Goal: Task Accomplishment & Management: Manage account settings

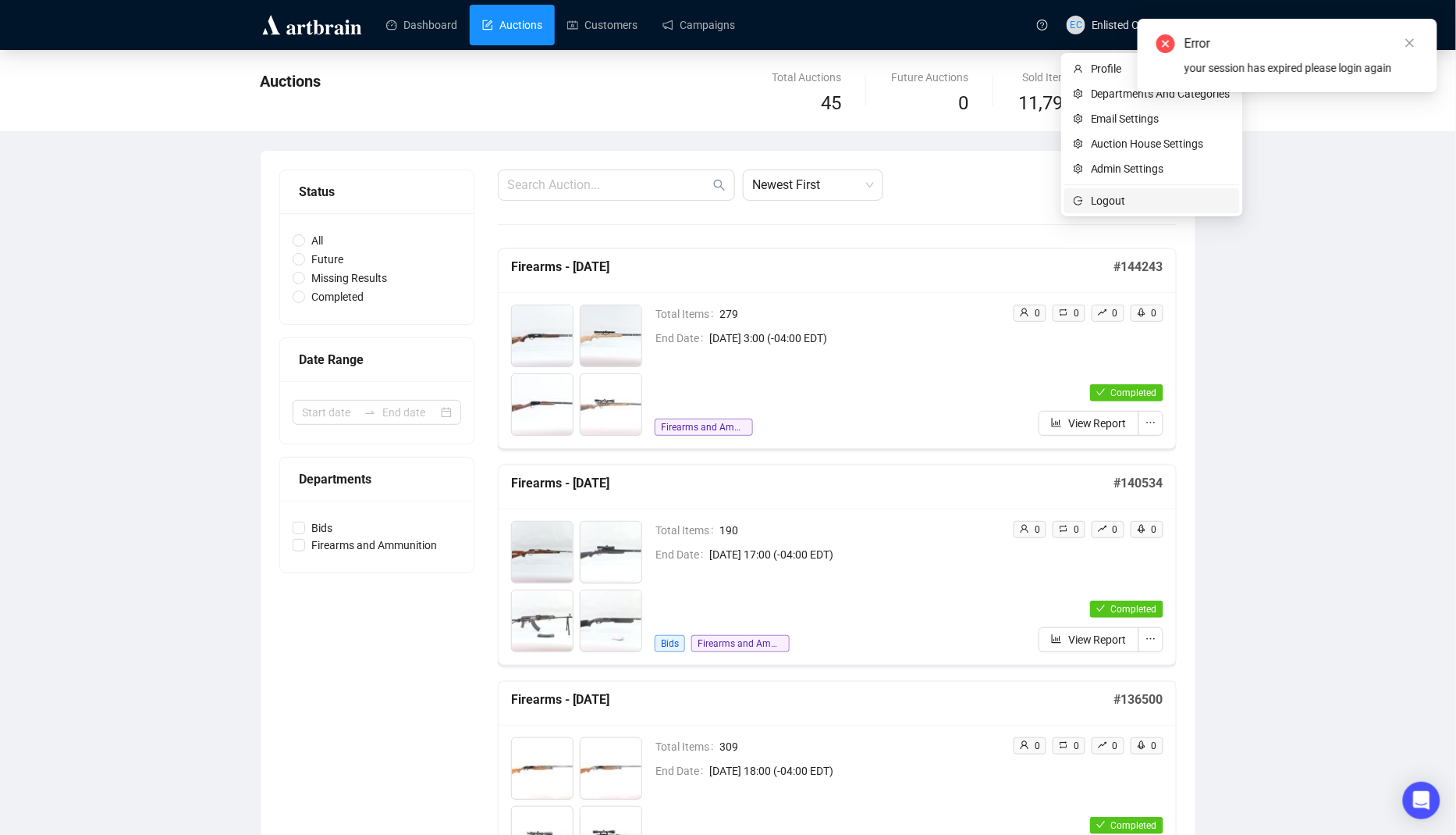
click at [1086, 197] on li "Logout" at bounding box center [1152, 201] width 176 height 25
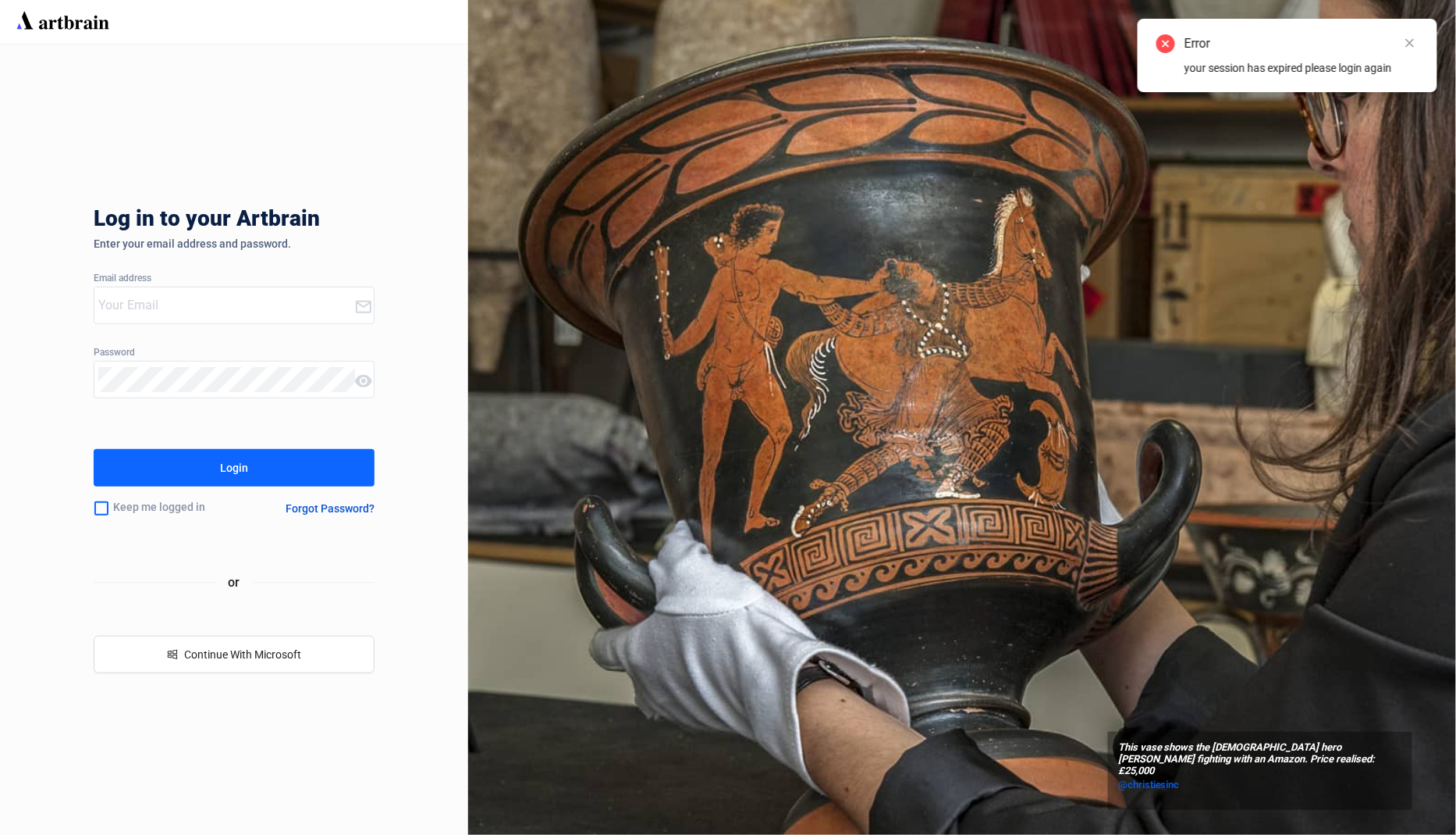
click at [273, 298] on input "email" at bounding box center [226, 305] width 256 height 25
click at [323, 309] on input "po" at bounding box center [226, 305] width 256 height 25
click at [0, 834] on com-1password-button at bounding box center [0, 835] width 0 height 0
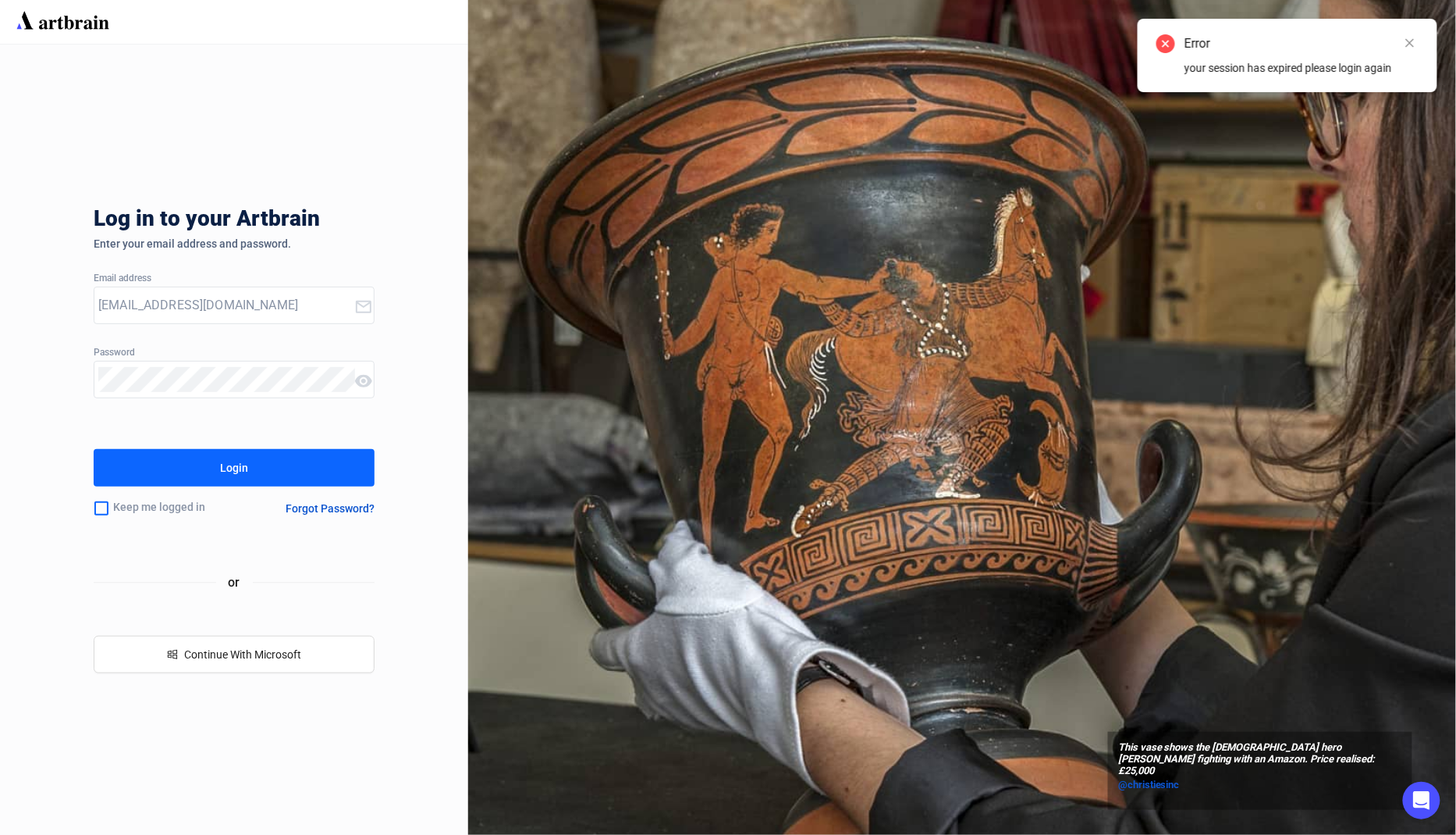
type input "[EMAIL_ADDRESS][DOMAIN_NAME]"
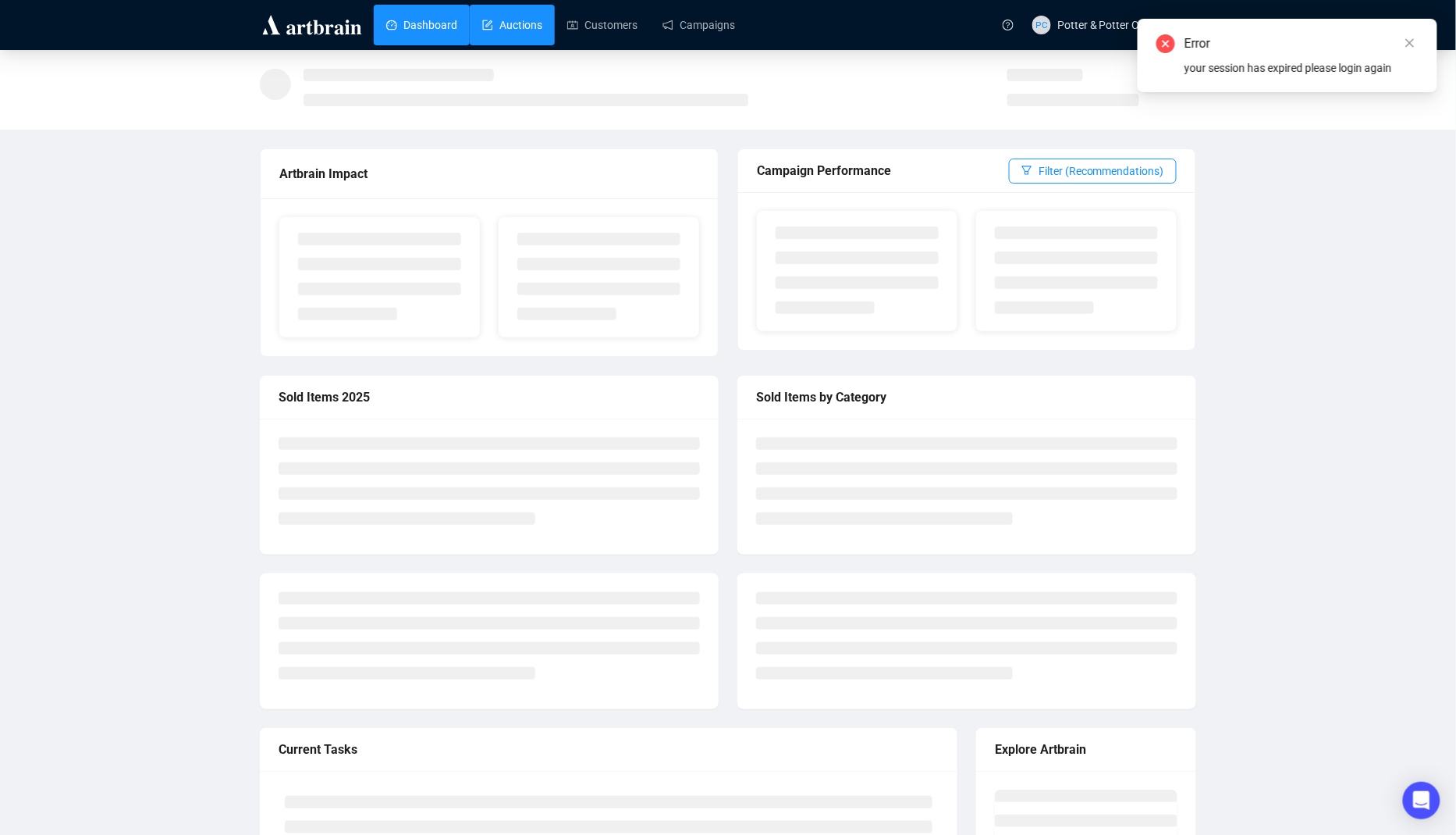
click at [537, 19] on link "Auctions" at bounding box center [512, 25] width 60 height 41
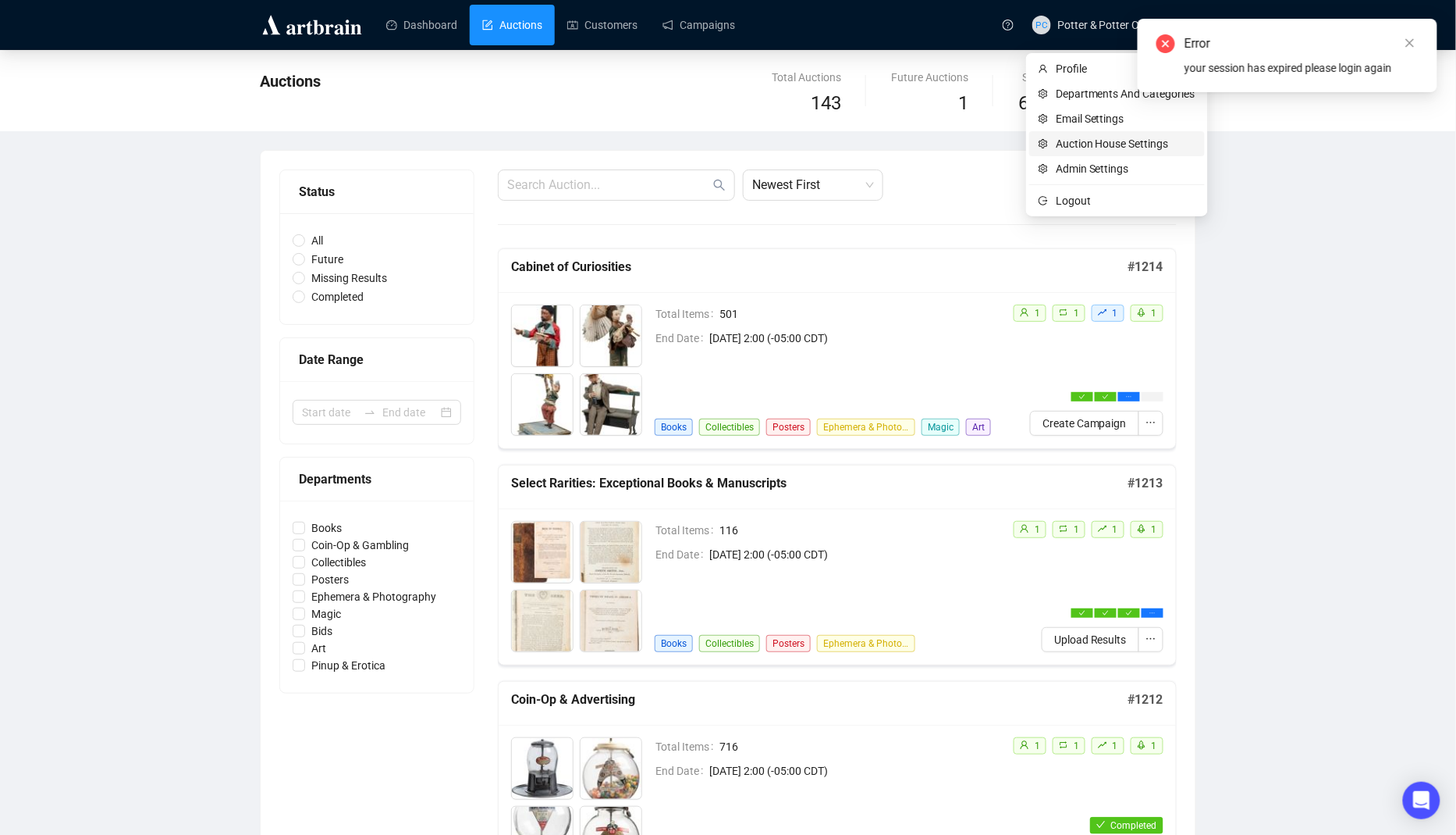
click at [1078, 147] on span "Auction House Settings" at bounding box center [1126, 143] width 140 height 17
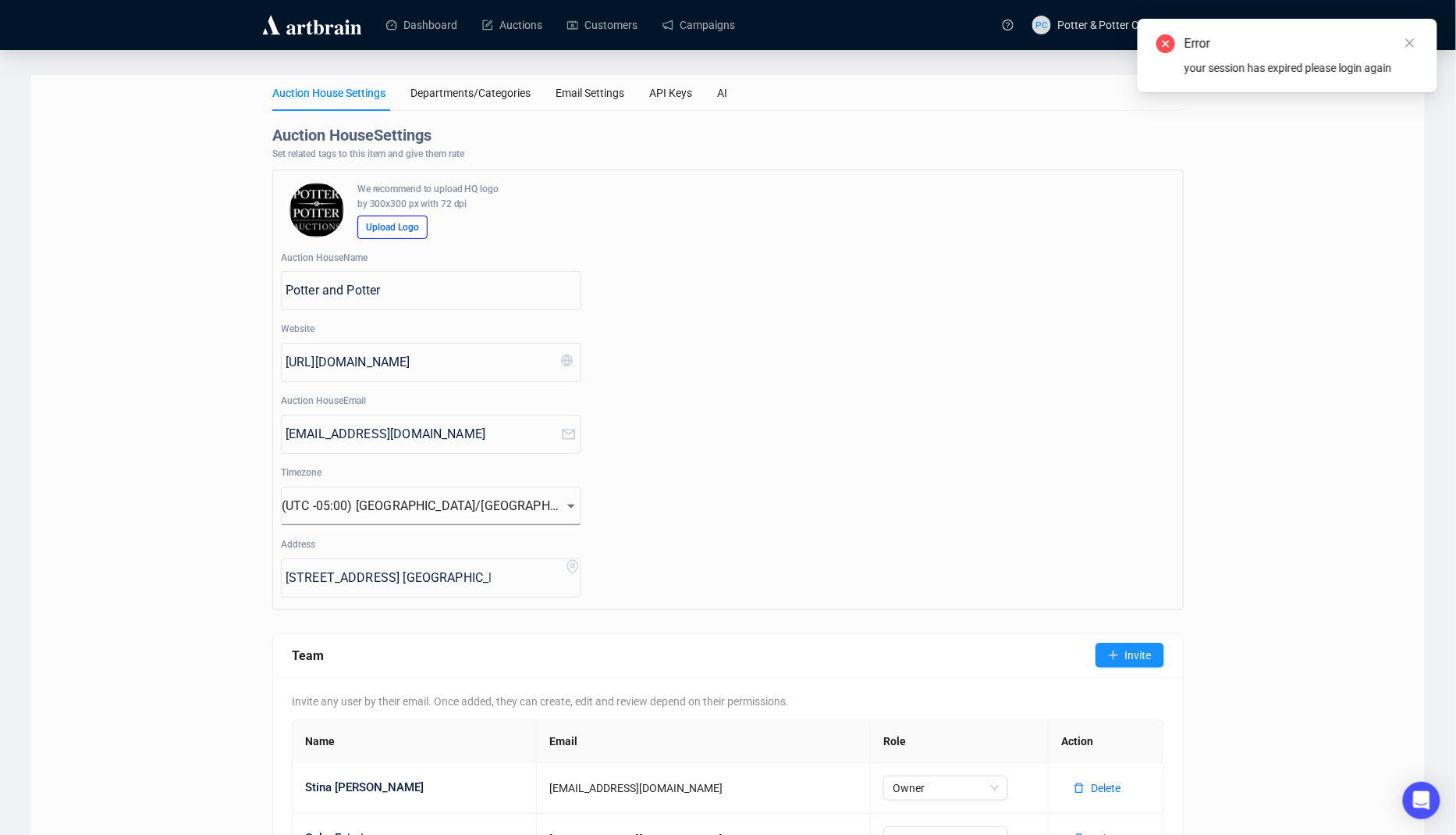
scroll to position [242, 0]
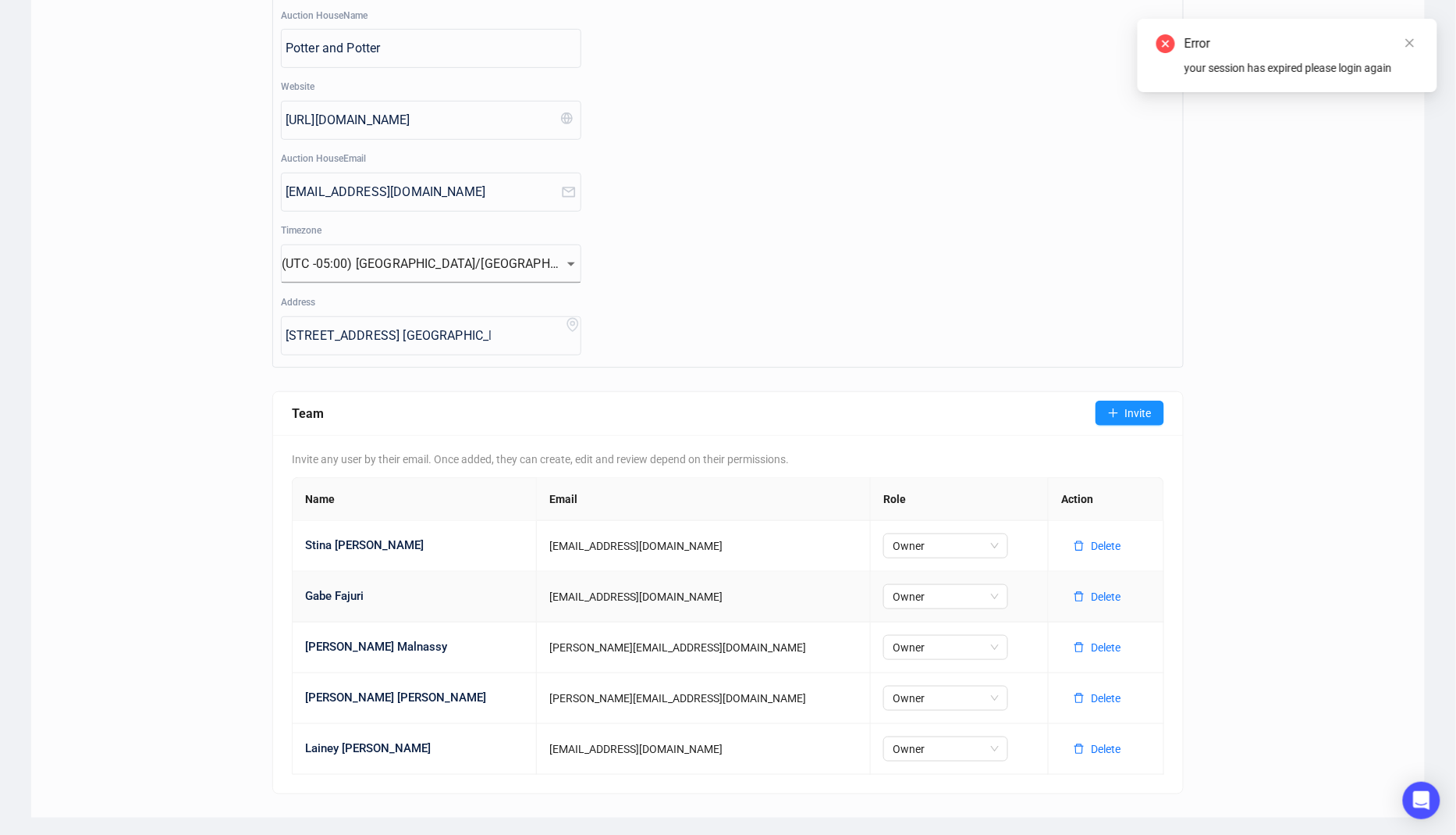
click at [602, 590] on td "[EMAIL_ADDRESS][DOMAIN_NAME]" at bounding box center [704, 597] width 334 height 51
click at [602, 644] on td "[PERSON_NAME][EMAIL_ADDRESS][DOMAIN_NAME]" at bounding box center [704, 647] width 334 height 51
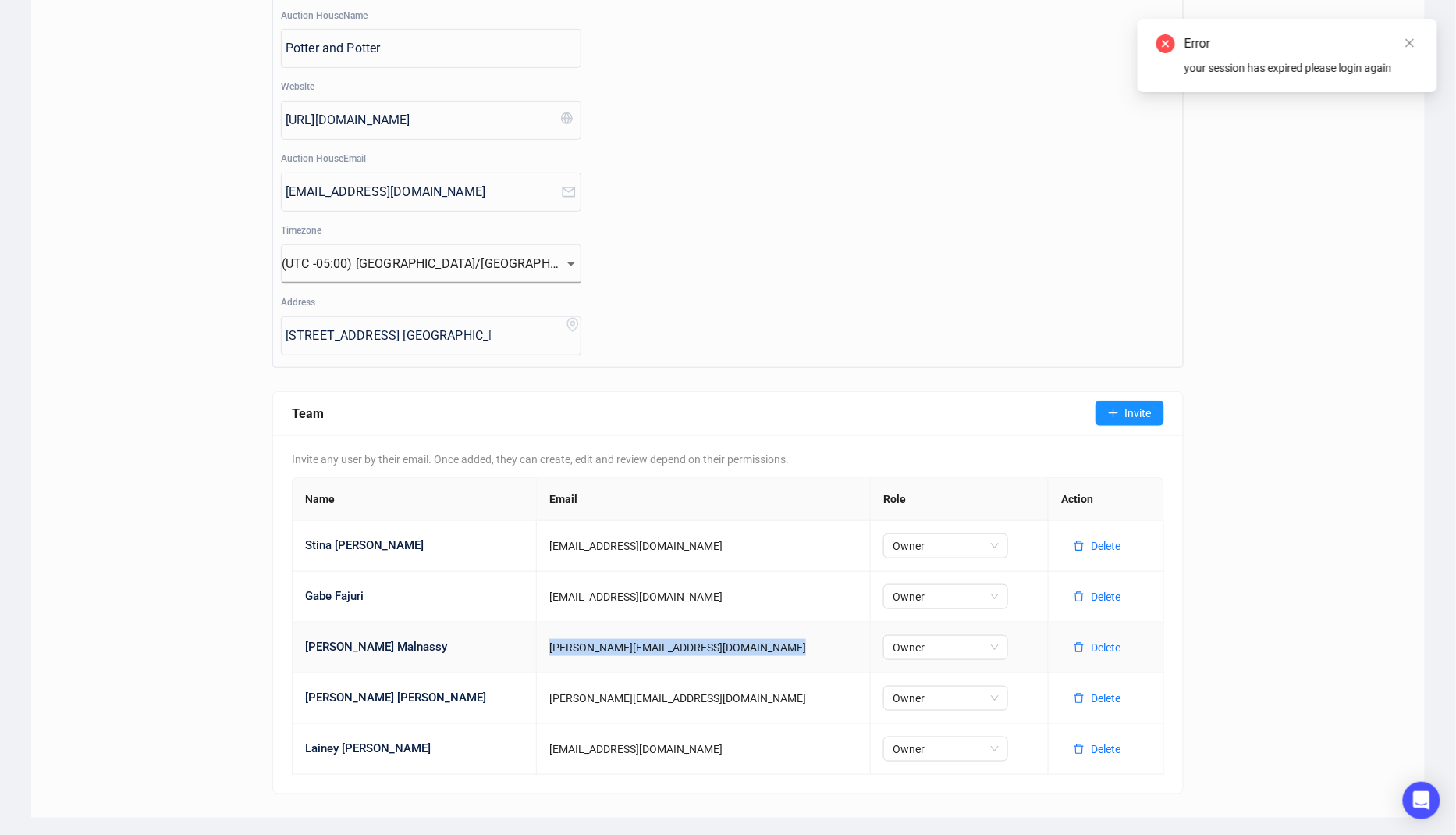
click at [602, 644] on td "[PERSON_NAME][EMAIL_ADDRESS][DOMAIN_NAME]" at bounding box center [704, 647] width 334 height 51
copy td "[PERSON_NAME][EMAIL_ADDRESS][DOMAIN_NAME]"
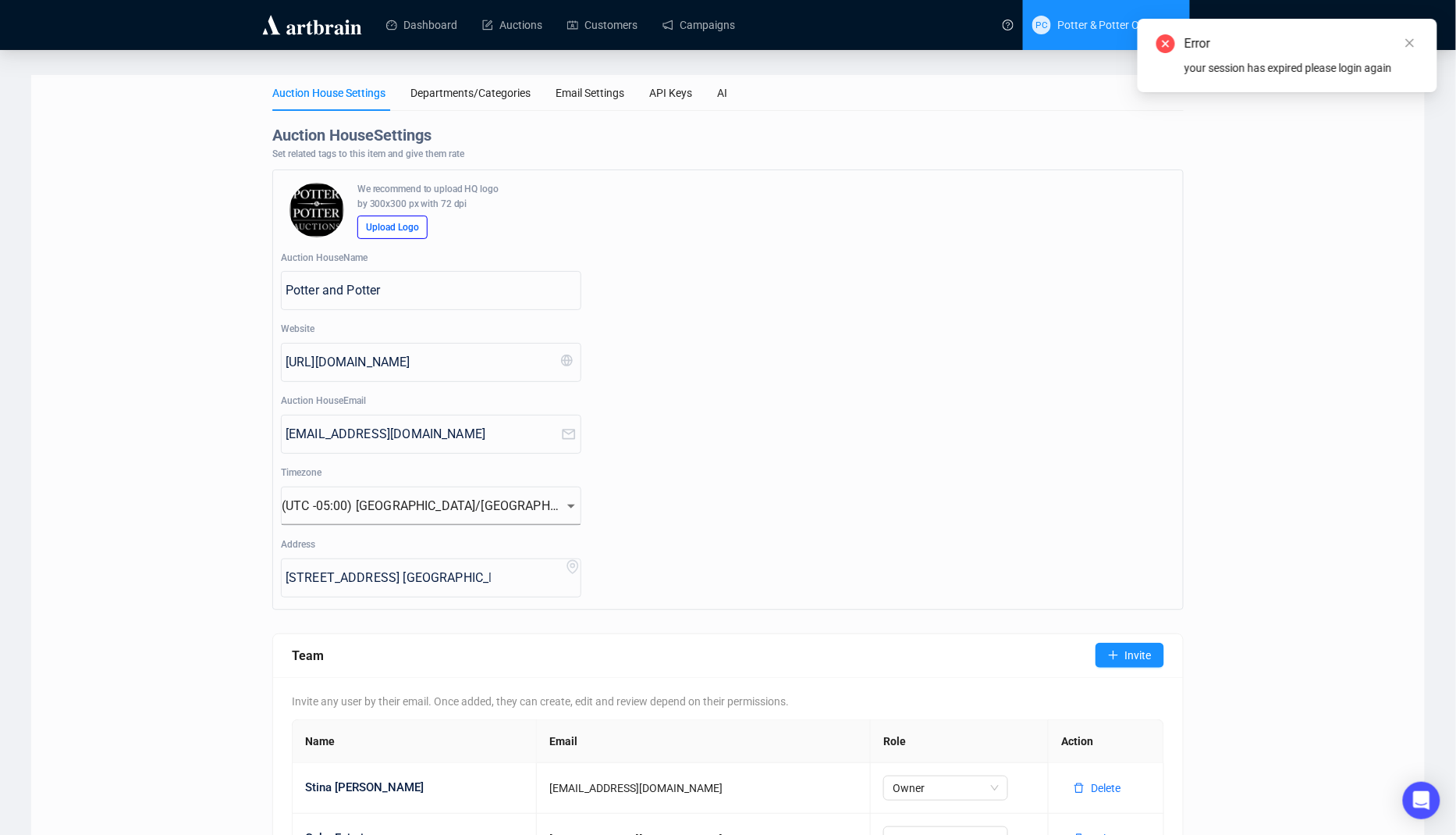
click at [1067, 34] on span "PC [PERSON_NAME] & [PERSON_NAME] Concierge" at bounding box center [1106, 25] width 148 height 50
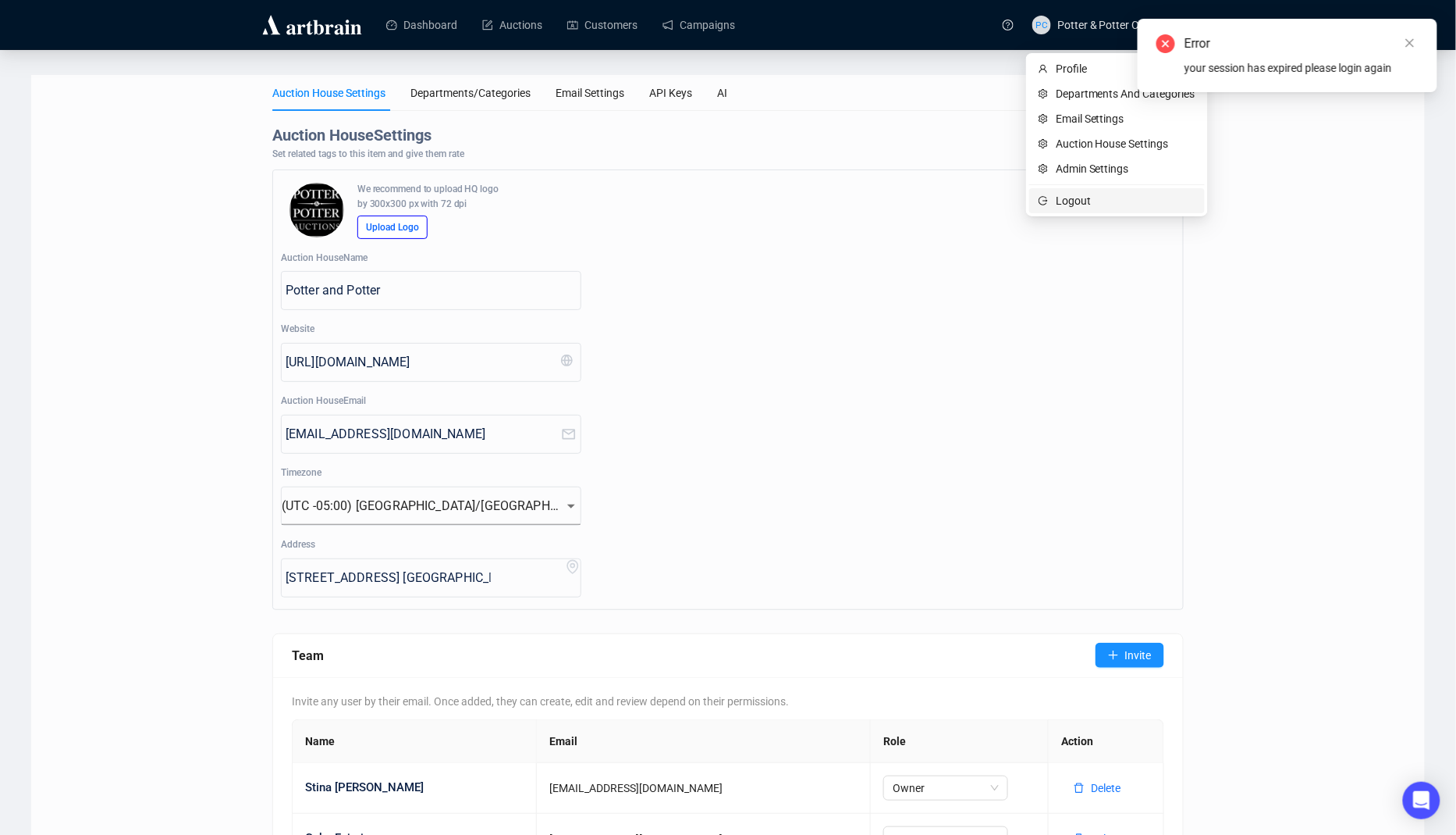
click at [1049, 207] on li "Logout" at bounding box center [1117, 201] width 176 height 25
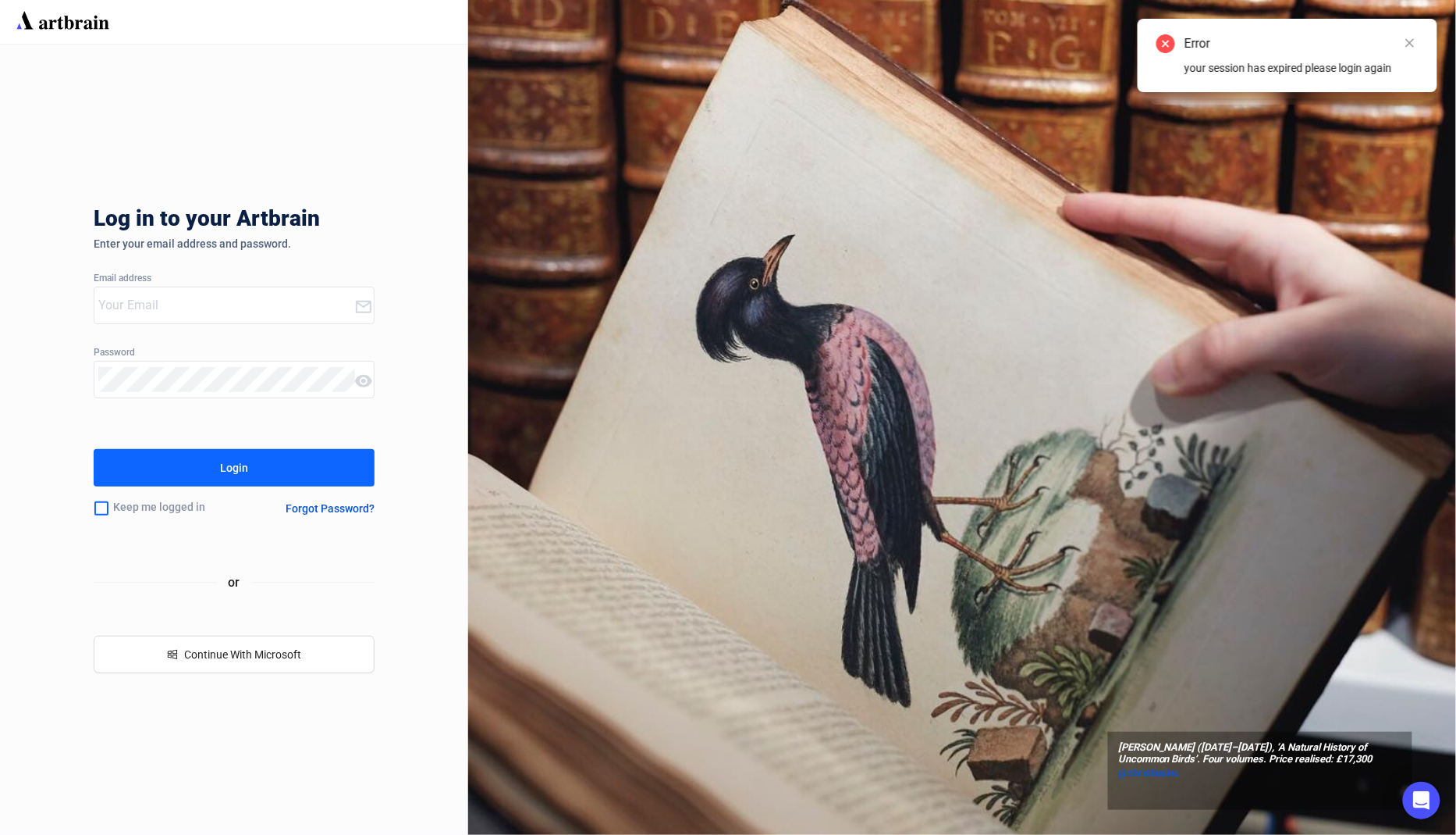
click at [236, 317] on input "email" at bounding box center [226, 305] width 256 height 25
type input "[EMAIL_ADDRESS][DOMAIN_NAME]"
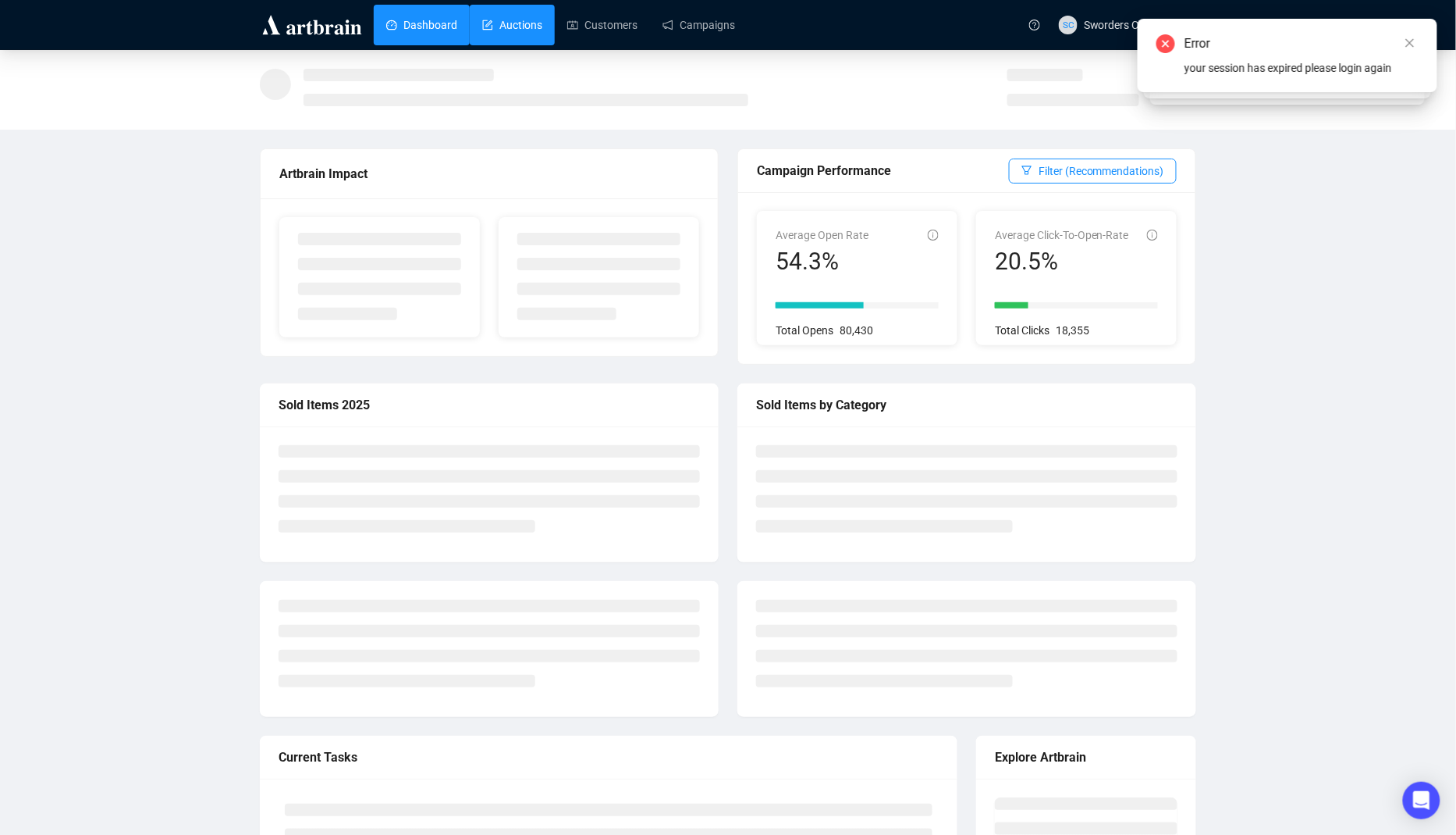
click at [533, 17] on link "Auctions" at bounding box center [512, 25] width 60 height 41
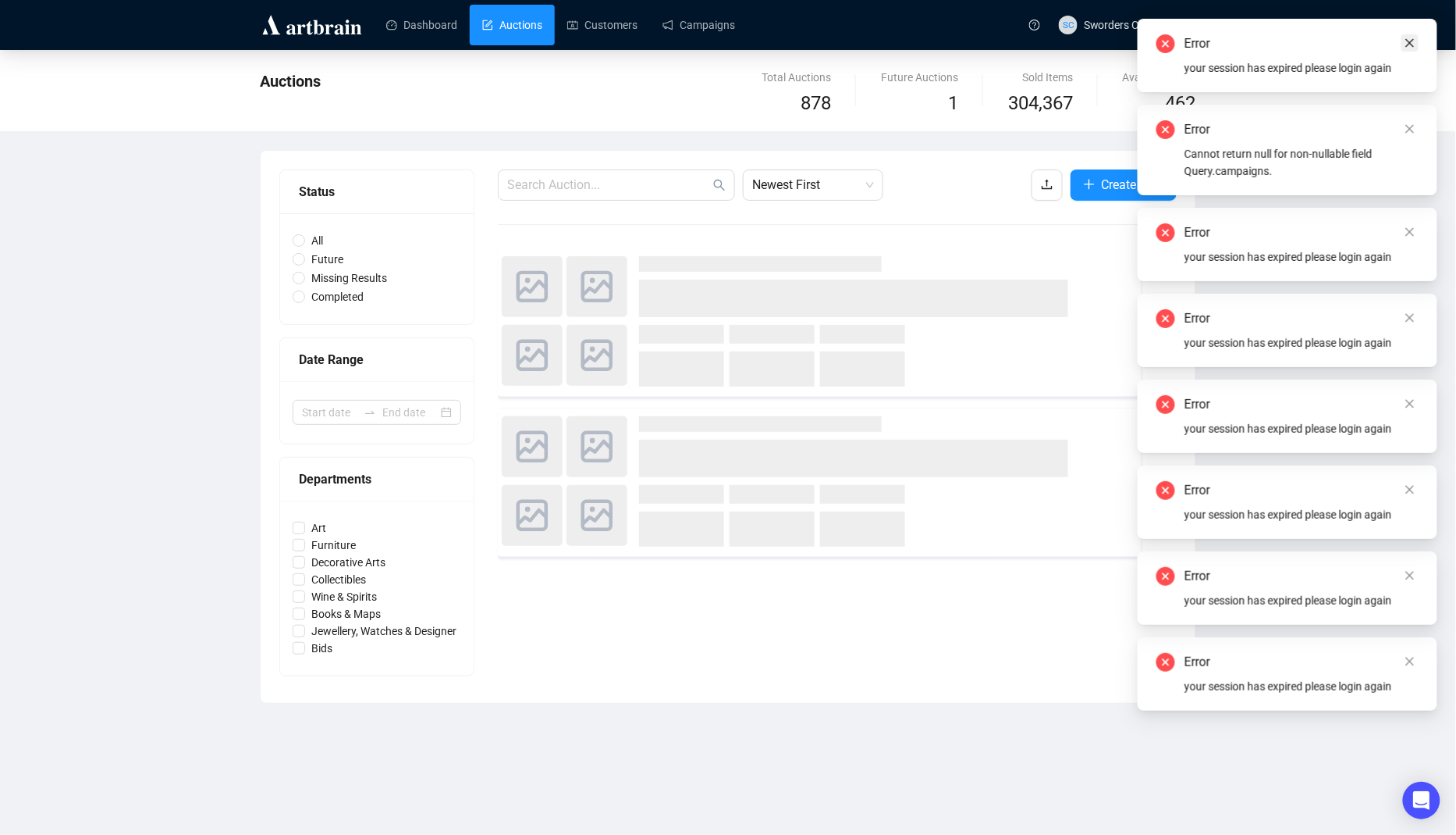
click at [1414, 44] on icon "close" at bounding box center [1410, 43] width 11 height 11
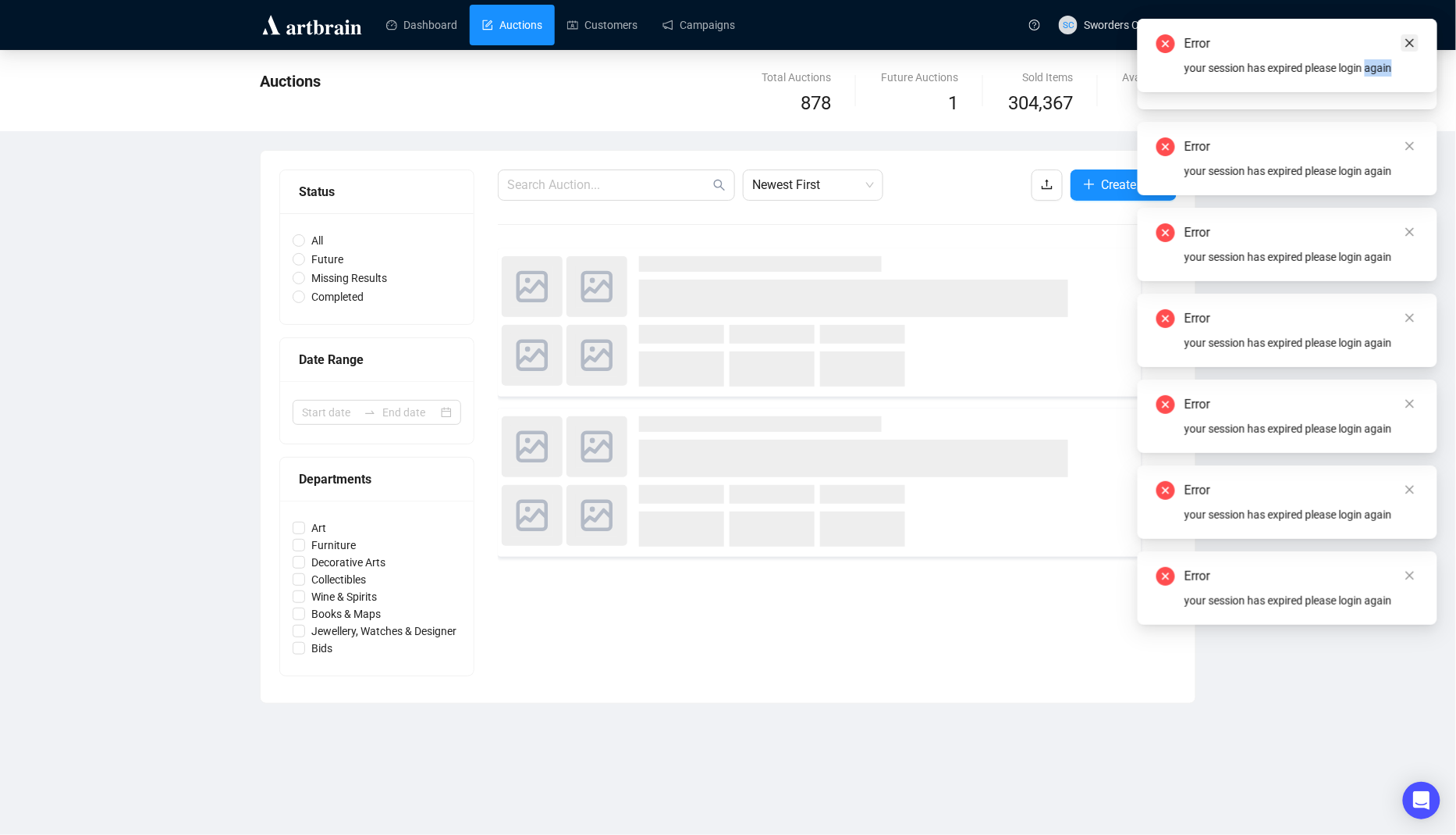
click at [1414, 44] on icon "close" at bounding box center [1410, 43] width 11 height 11
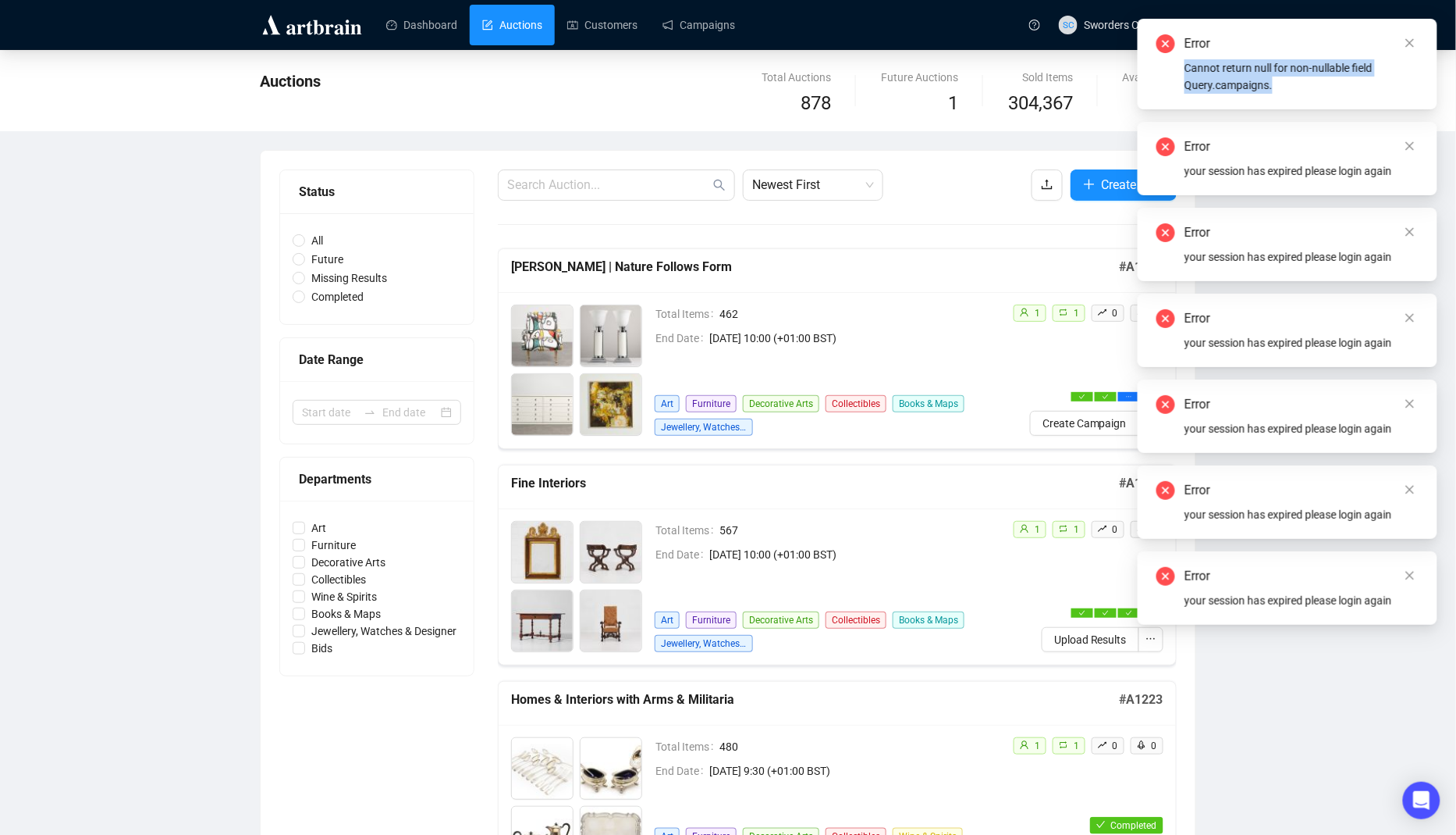
click at [1414, 44] on icon "close" at bounding box center [1410, 43] width 11 height 11
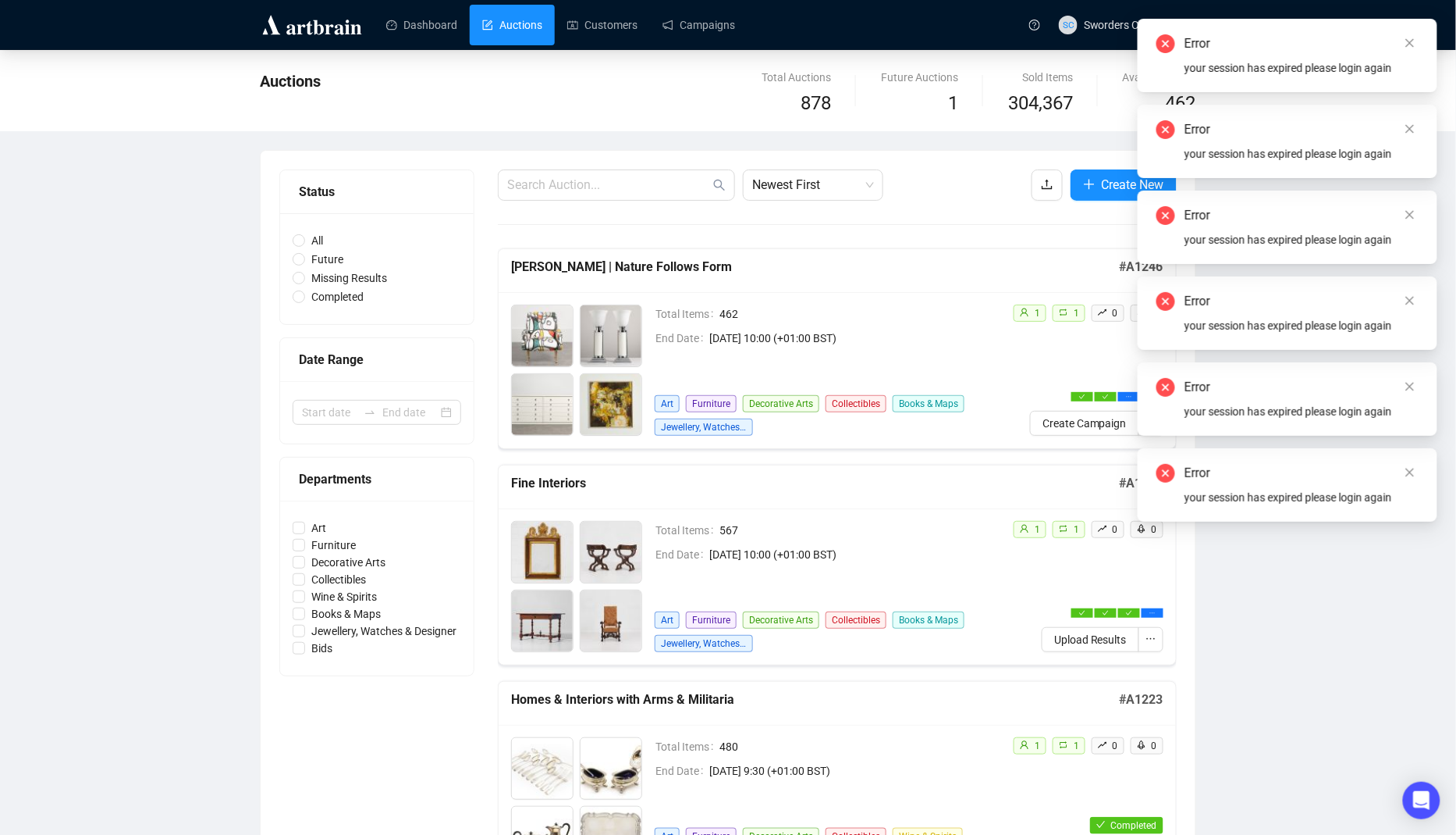
click at [1414, 44] on icon "close" at bounding box center [1410, 43] width 11 height 11
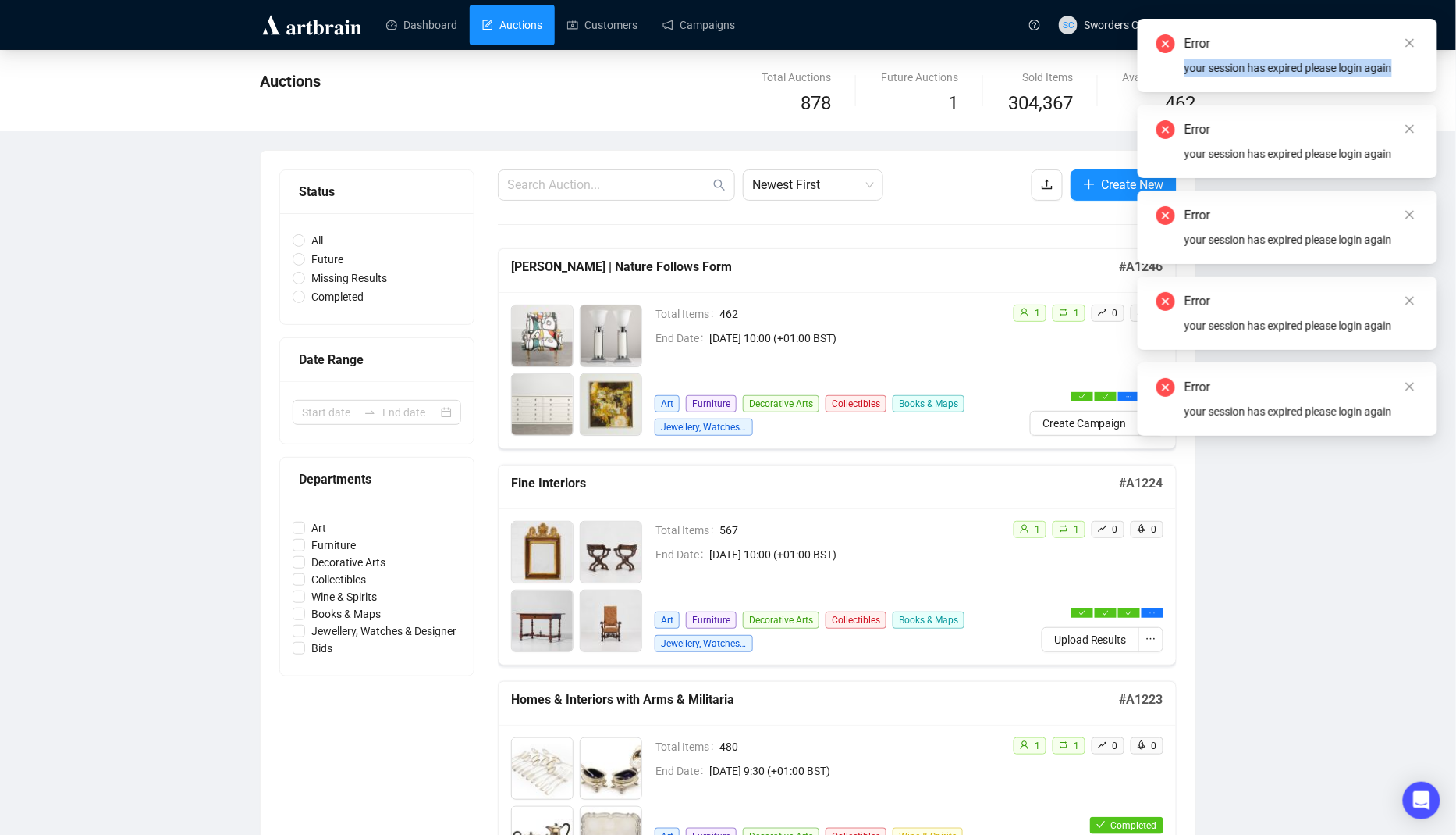
click at [1414, 44] on icon "close" at bounding box center [1410, 43] width 11 height 11
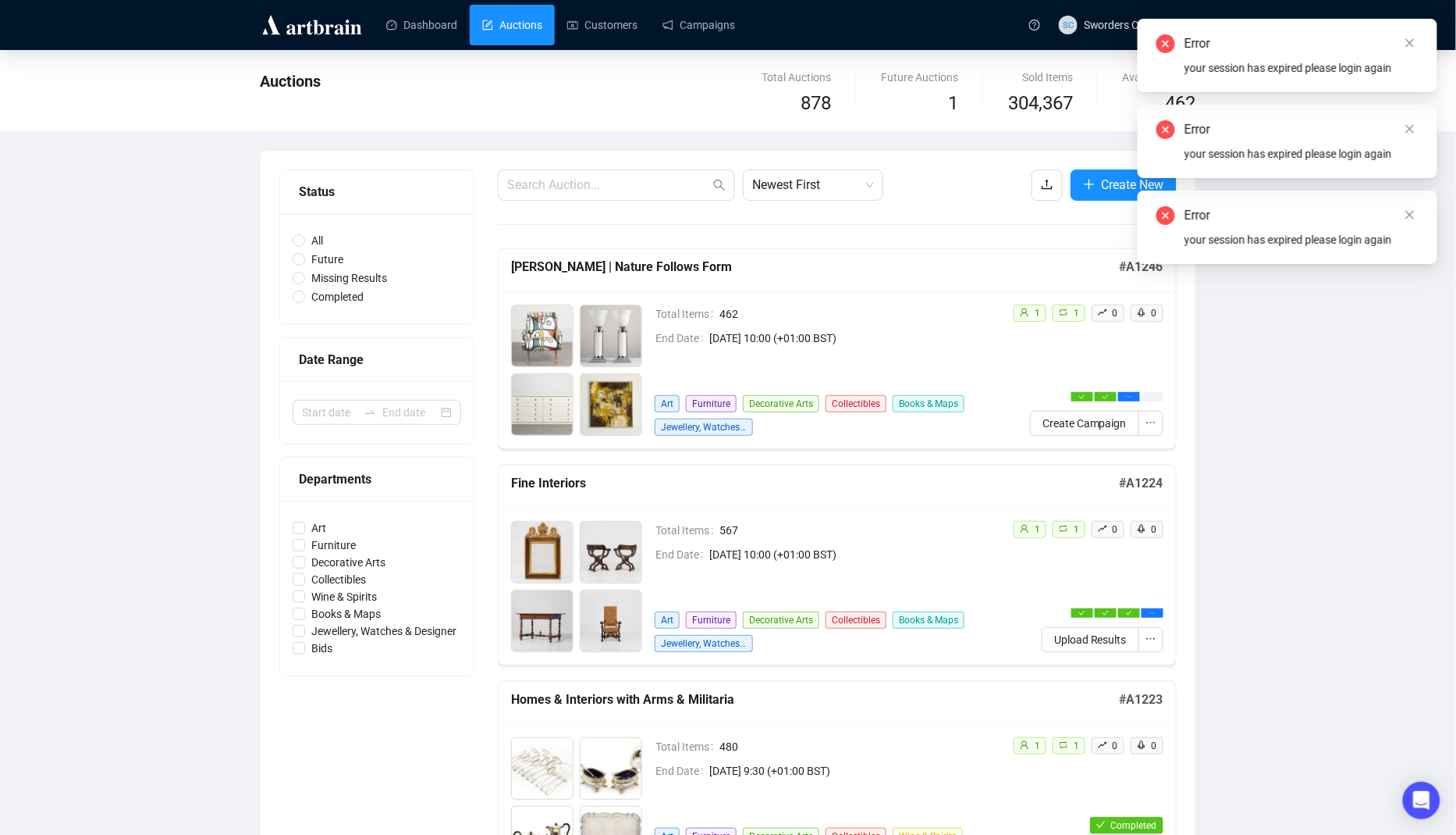
click at [1414, 44] on icon "close" at bounding box center [1410, 43] width 11 height 11
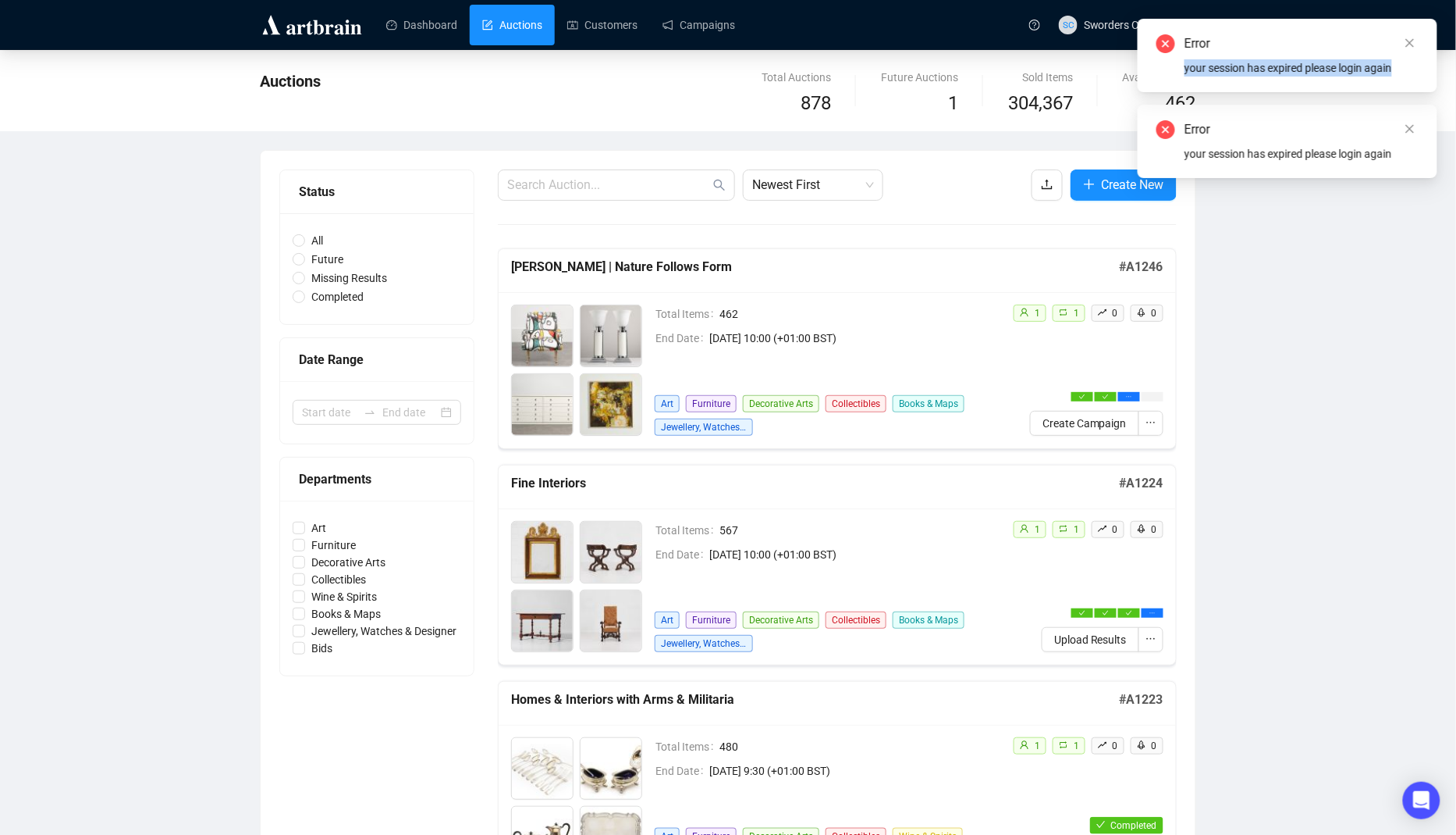
click at [1414, 44] on icon "close" at bounding box center [1410, 43] width 11 height 11
click at [1414, 18] on div "Error your session has expired please login again" at bounding box center [1288, 18] width 300 height 0
click at [1414, 44] on icon "close" at bounding box center [1410, 43] width 11 height 11
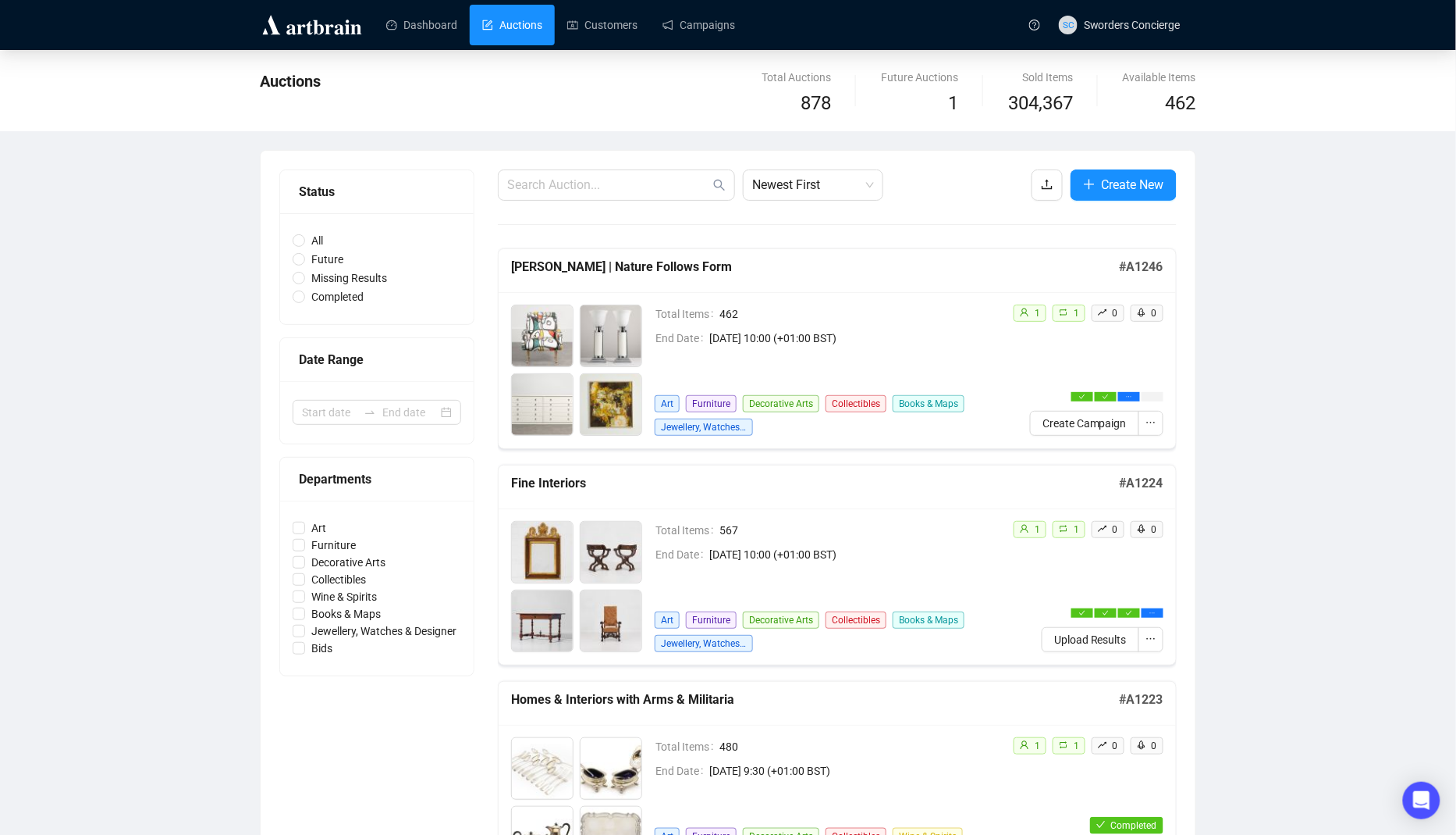
click at [640, 367] on div at bounding box center [577, 371] width 131 height 132
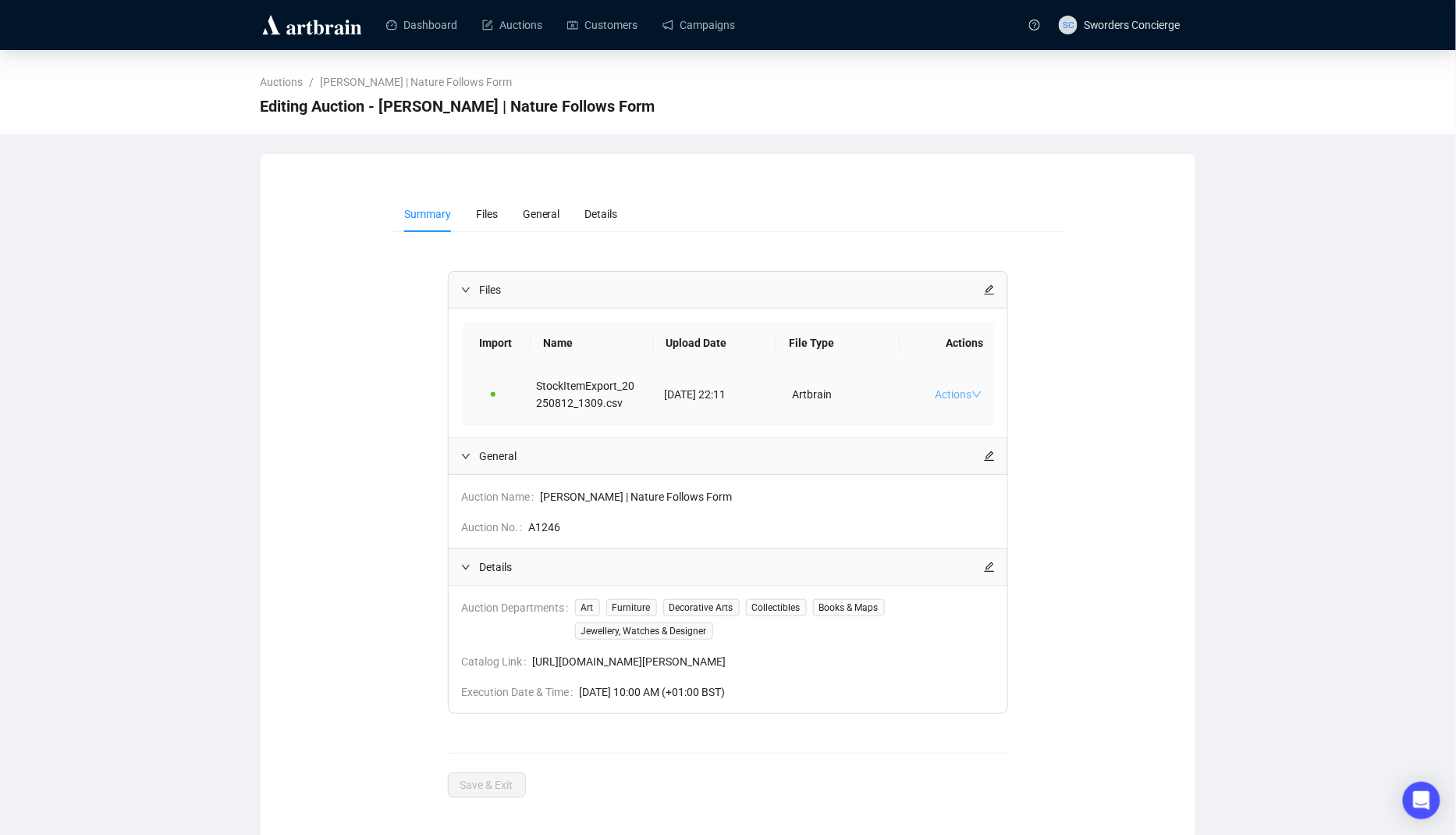
click at [969, 395] on link "Actions" at bounding box center [958, 395] width 47 height 13
click at [1007, 439] on span "Download FF" at bounding box center [996, 442] width 103 height 17
click at [969, 398] on td "Actions" at bounding box center [951, 395] width 87 height 60
click at [985, 471] on span "Download Original" at bounding box center [996, 467] width 103 height 17
click at [1377, 71] on div "Auctions / [PERSON_NAME] | Nature Follows Form Editing Auction - [PERSON_NAME] …" at bounding box center [728, 91] width 1456 height 84
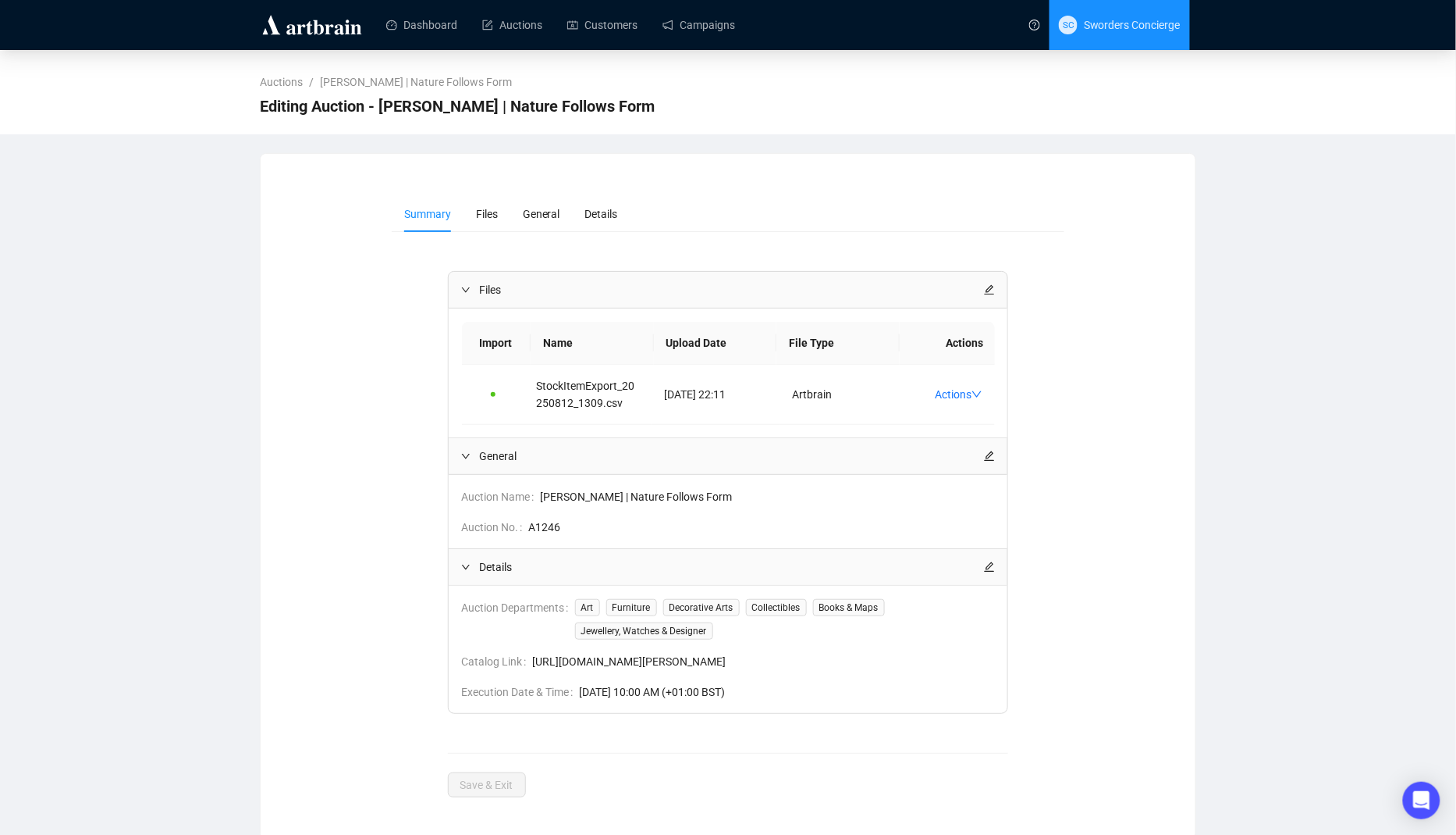
click at [1123, 41] on span "SC Sworders Concierge" at bounding box center [1120, 25] width 122 height 50
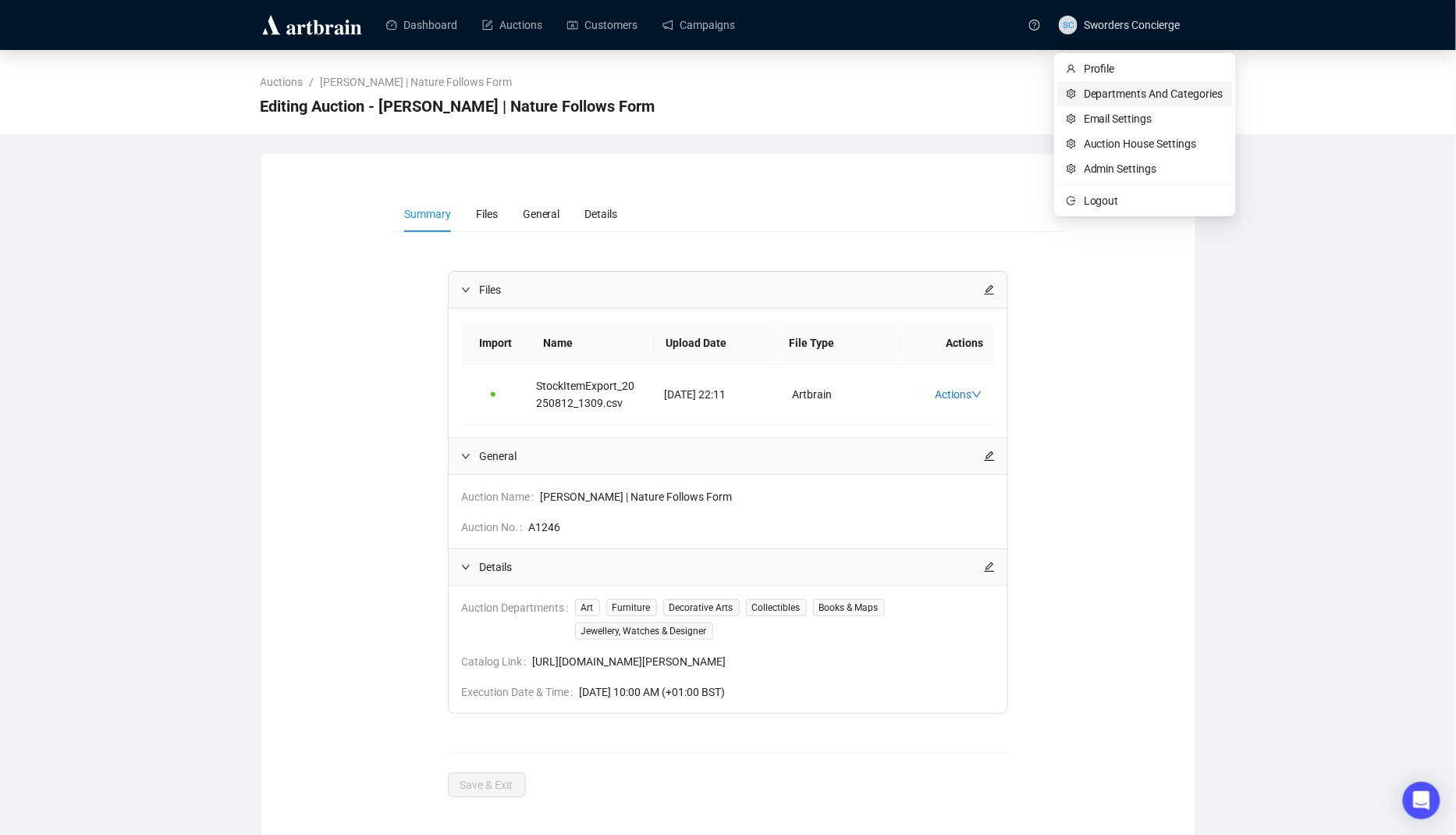
click at [1102, 103] on li "Departments And Categories" at bounding box center [1145, 93] width 176 height 25
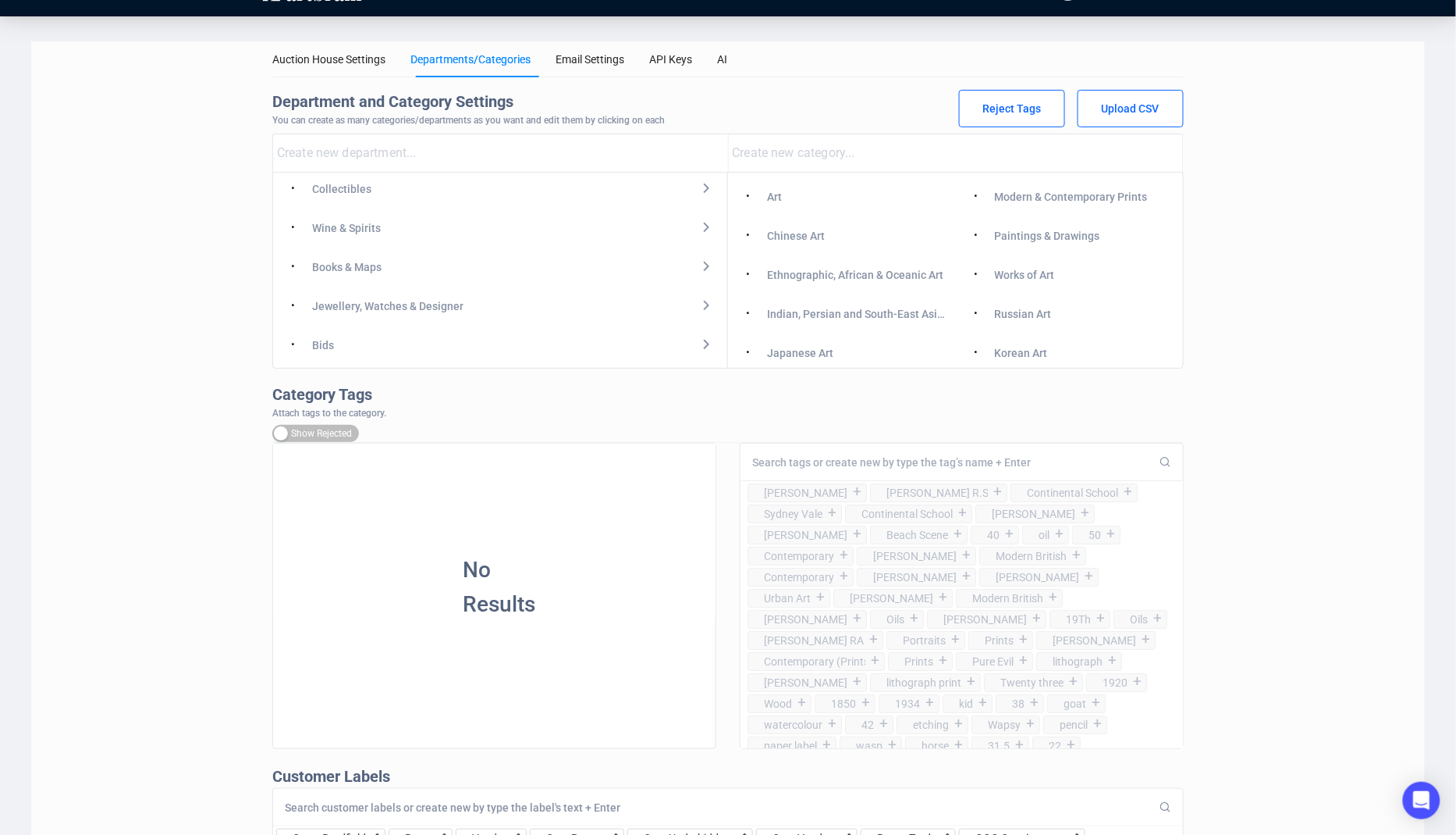
scroll to position [44, 0]
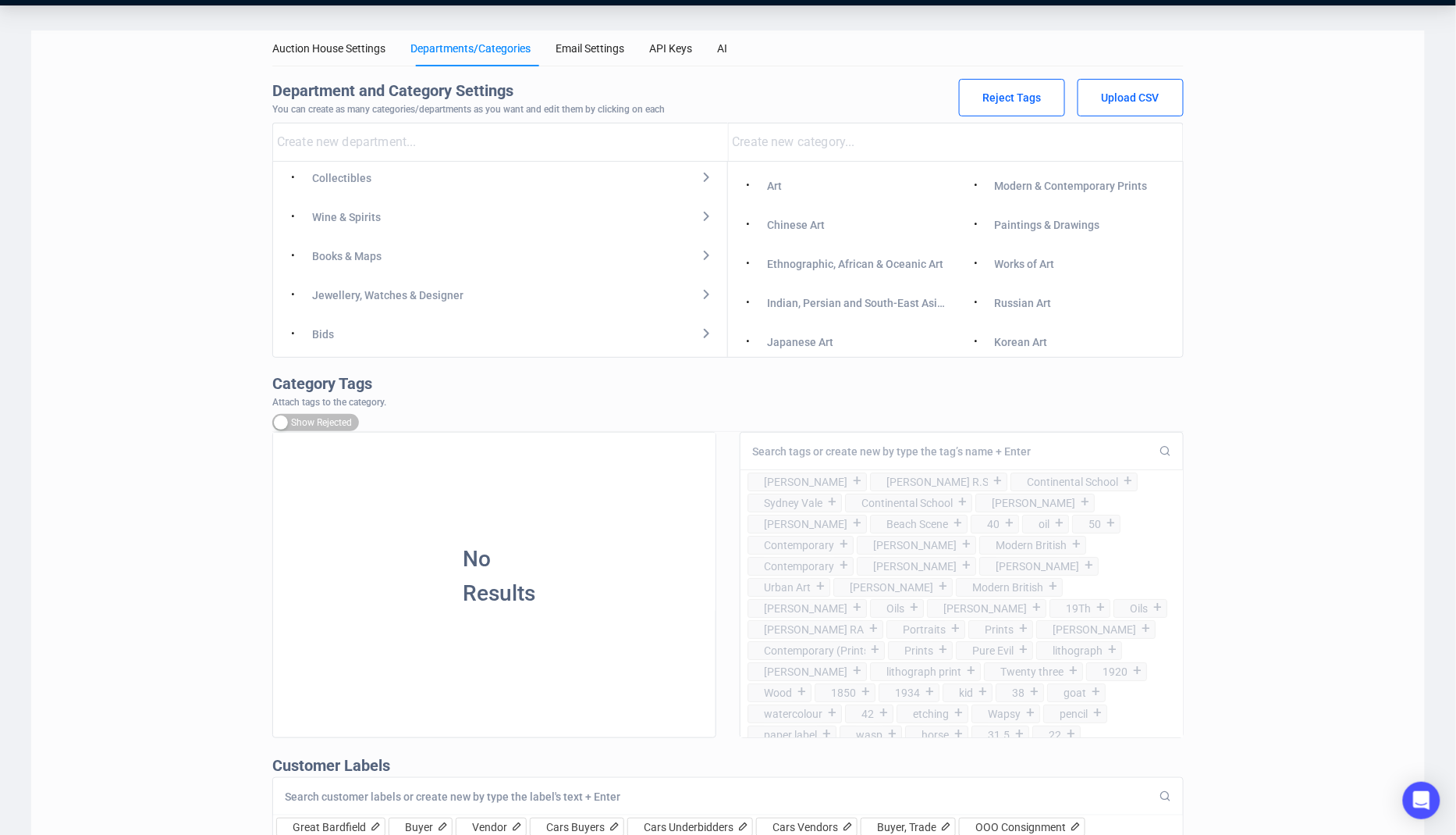
click at [1005, 196] on div "• Modern & Contemporary Prints" at bounding box center [1070, 184] width 212 height 31
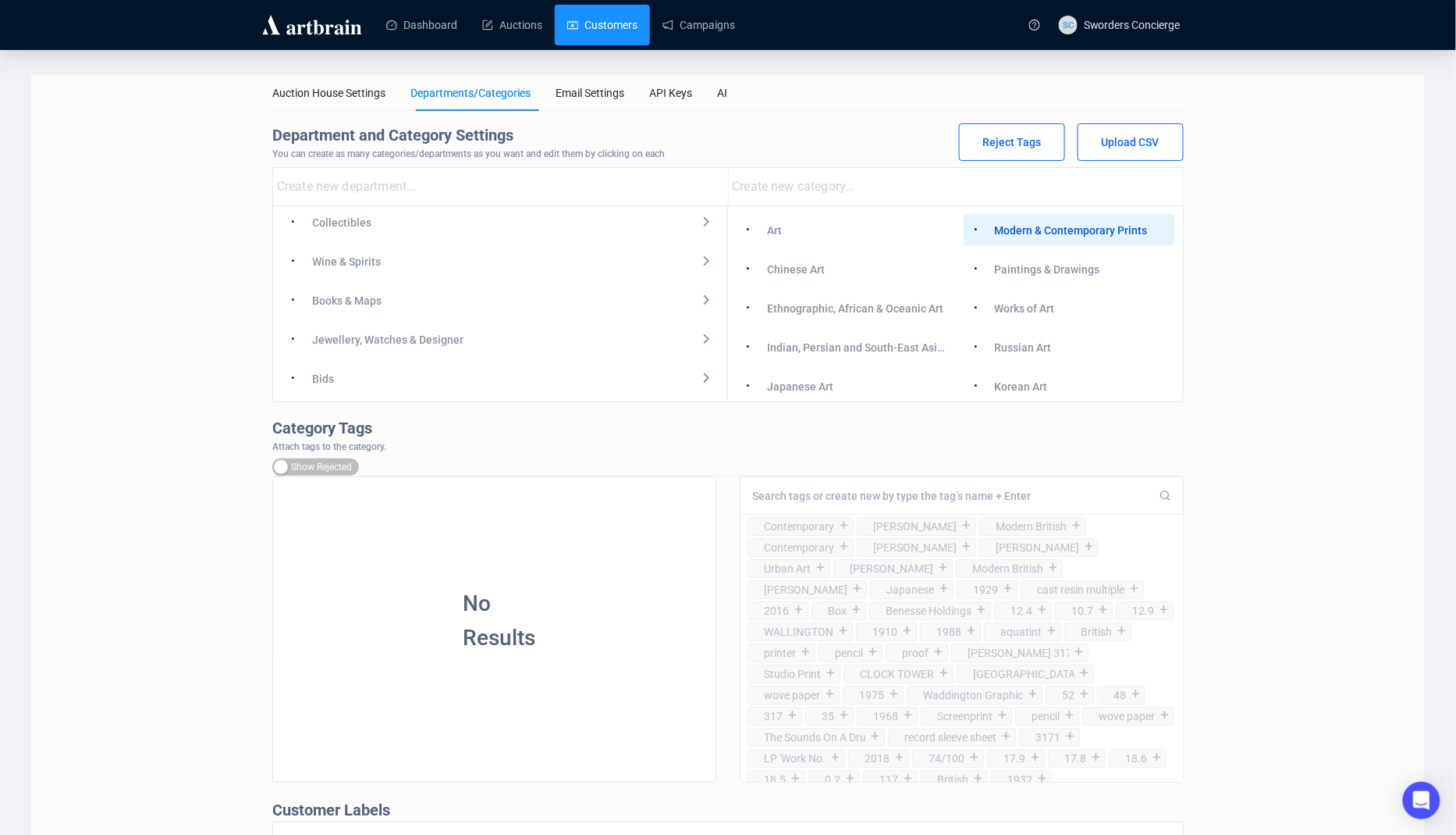
click at [568, 22] on link "Customers" at bounding box center [603, 25] width 71 height 41
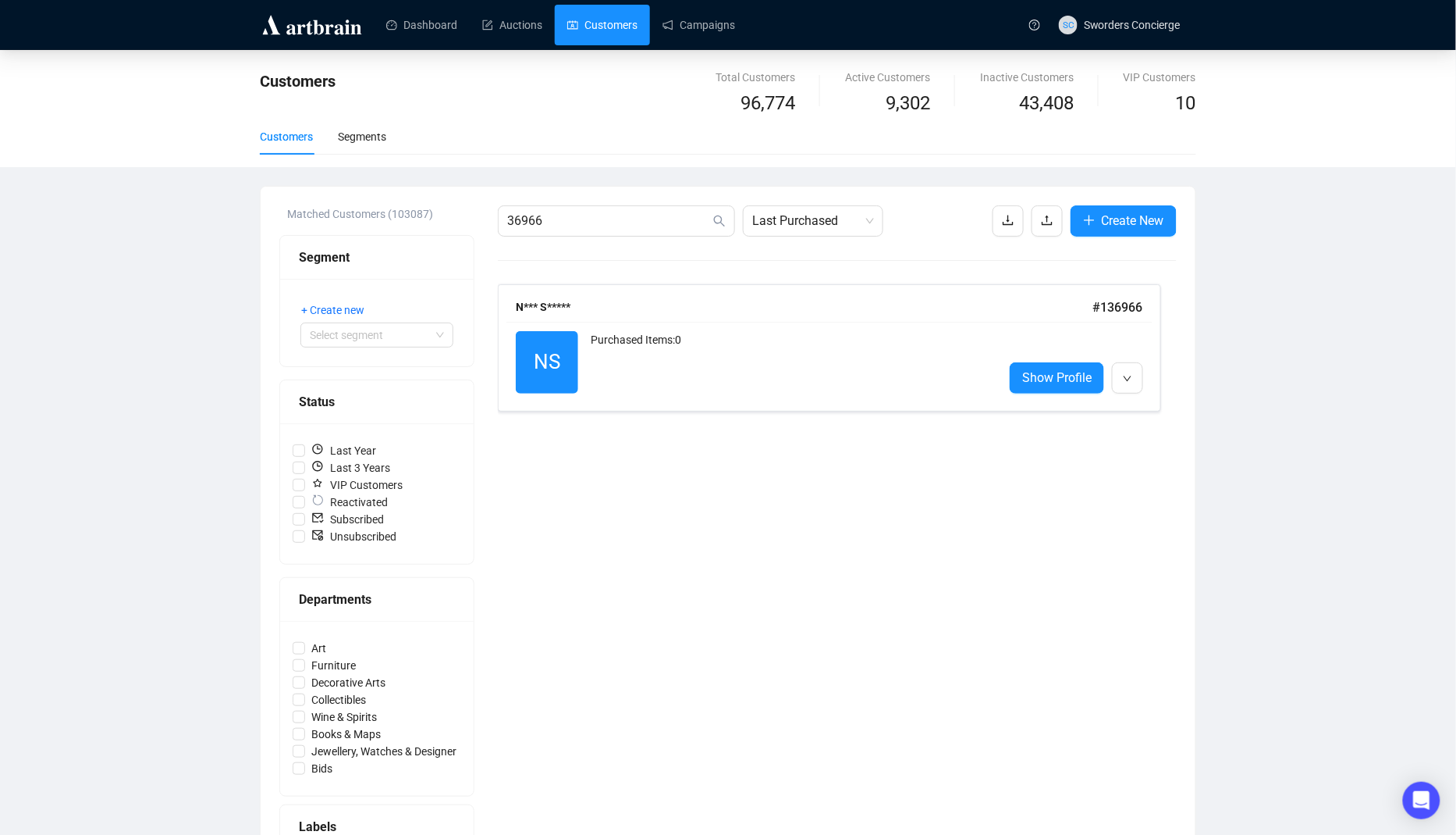
click at [628, 18] on link "Customers" at bounding box center [603, 25] width 71 height 41
click at [457, 35] on link "Dashboard" at bounding box center [422, 25] width 71 height 41
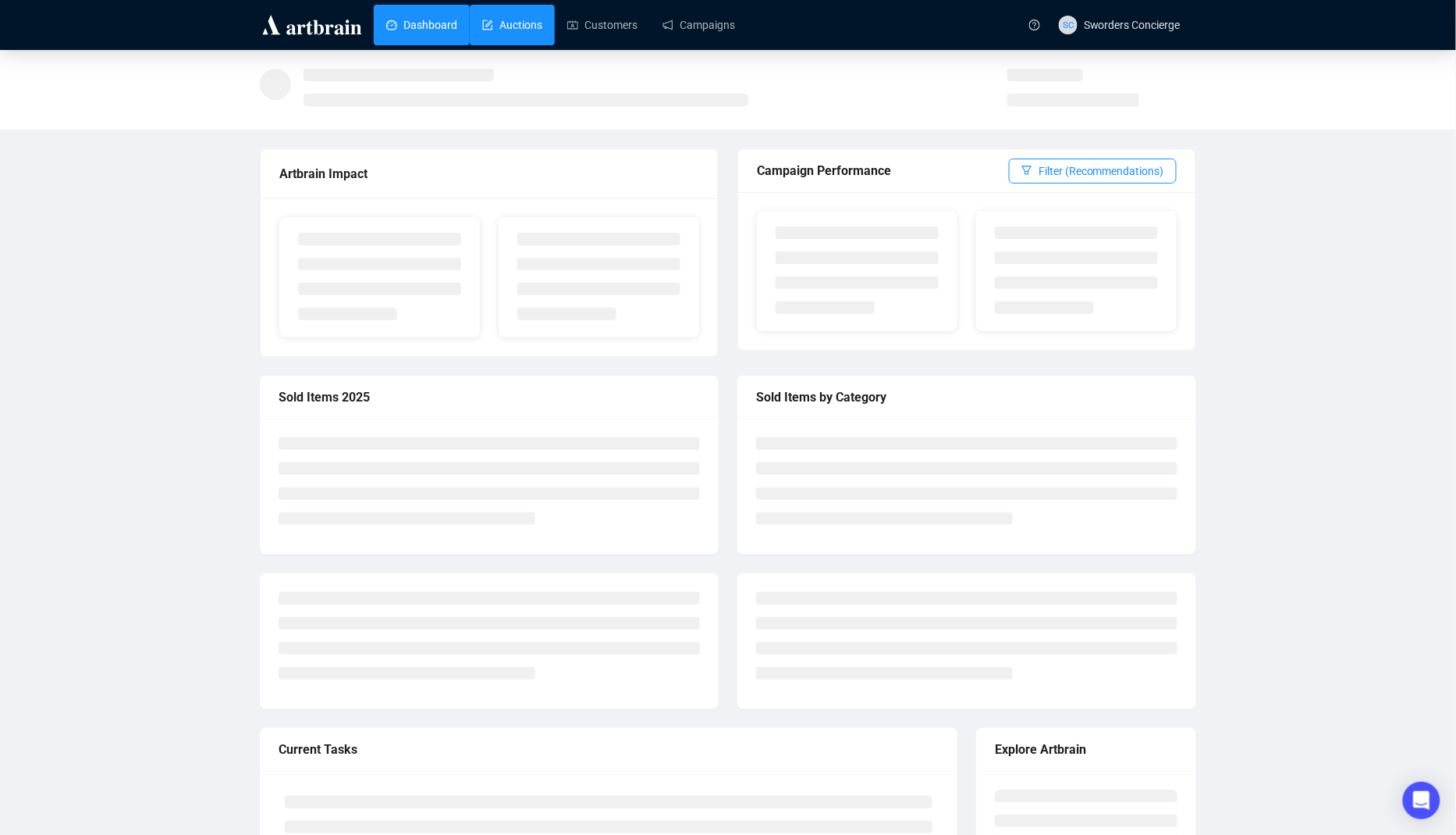
click at [498, 34] on link "Auctions" at bounding box center [512, 25] width 60 height 41
